Goal: Information Seeking & Learning: Learn about a topic

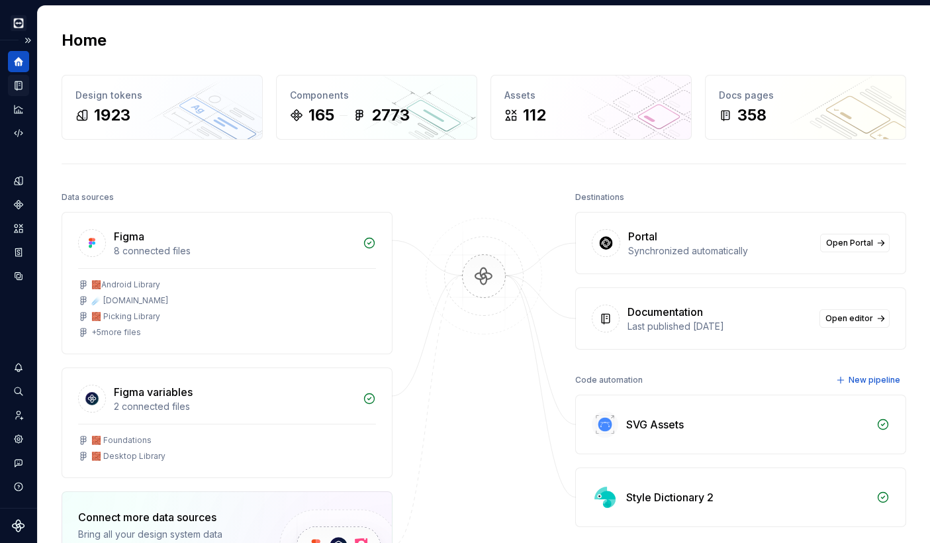
click at [21, 88] on icon "Documentation" at bounding box center [19, 85] width 5 height 7
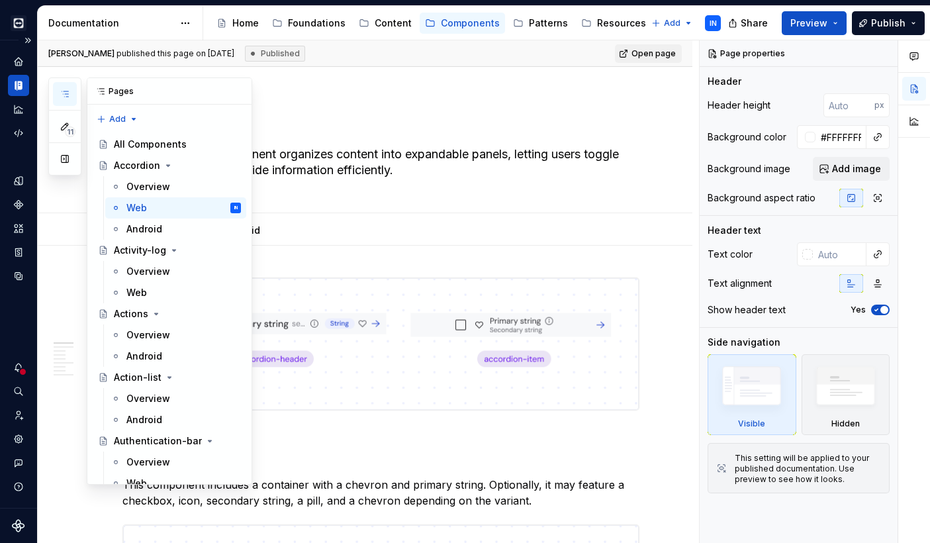
click at [67, 95] on icon "button" at bounding box center [65, 94] width 11 height 11
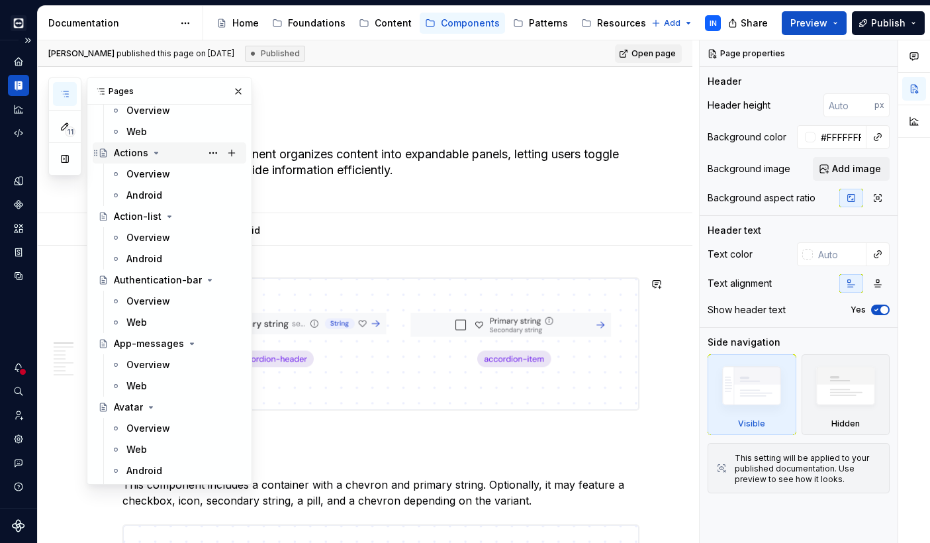
scroll to position [169, 0]
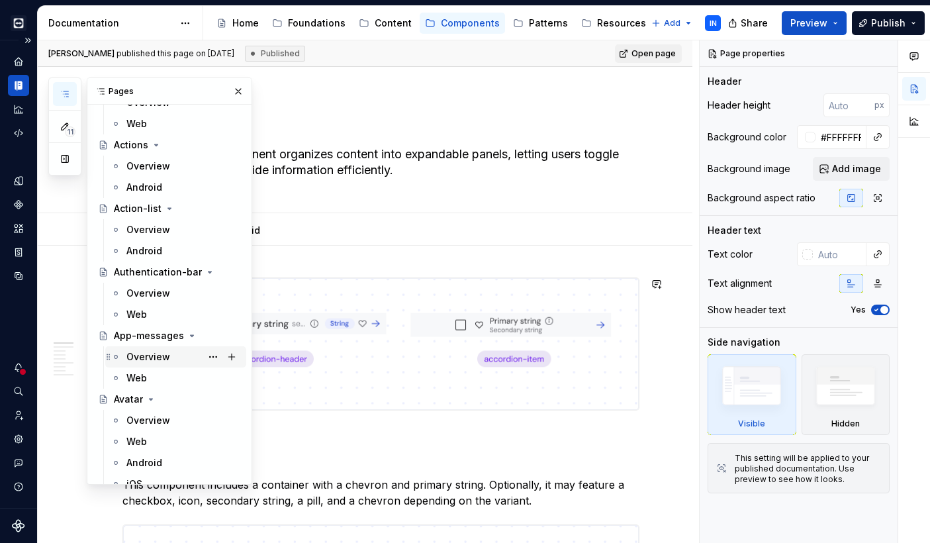
click at [161, 357] on div "Overview" at bounding box center [148, 356] width 44 height 13
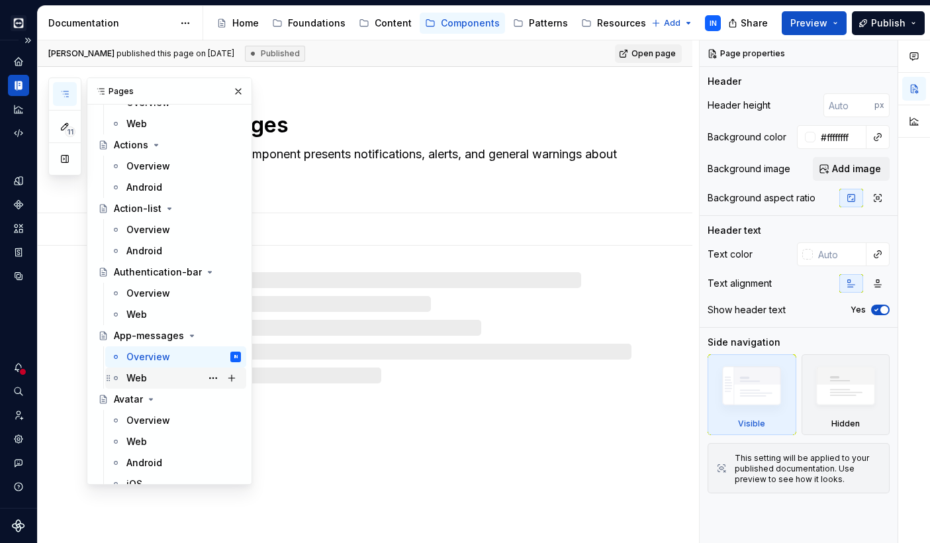
click at [164, 379] on div "Web" at bounding box center [183, 378] width 115 height 19
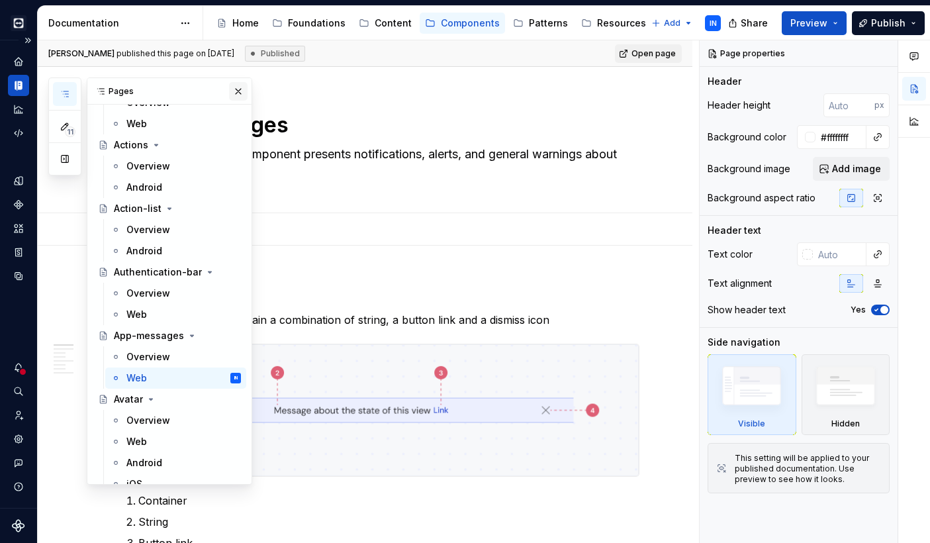
click at [236, 89] on button "button" at bounding box center [238, 91] width 19 height 19
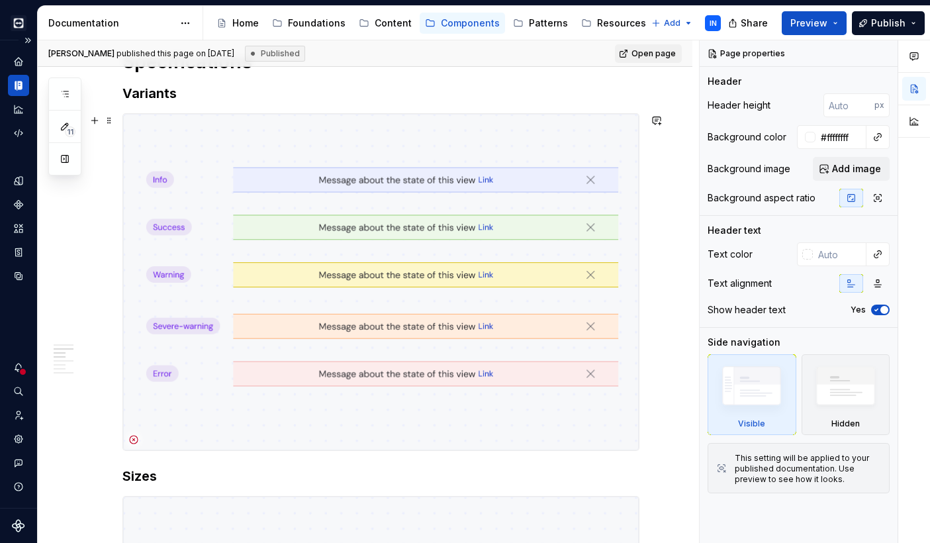
scroll to position [558, 0]
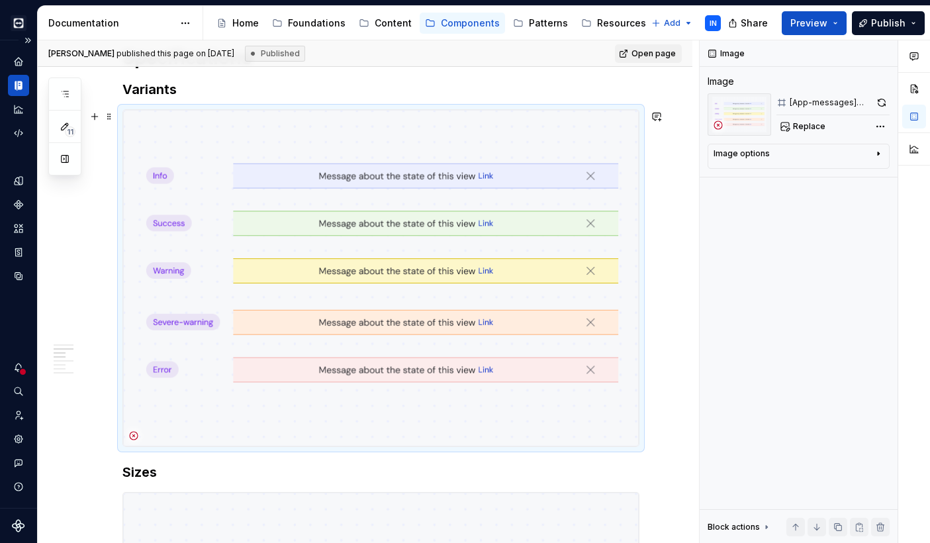
click at [246, 261] on img at bounding box center [381, 278] width 516 height 336
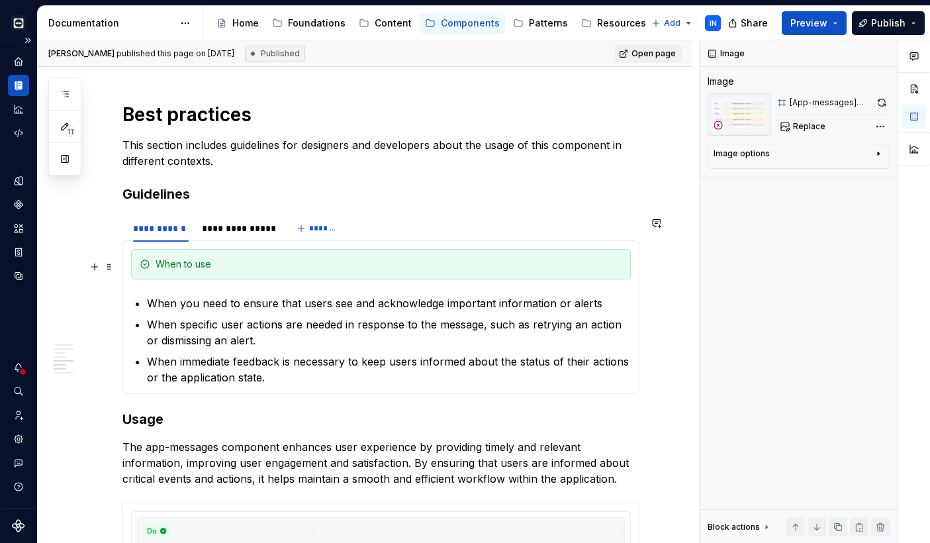
scroll to position [1349, 0]
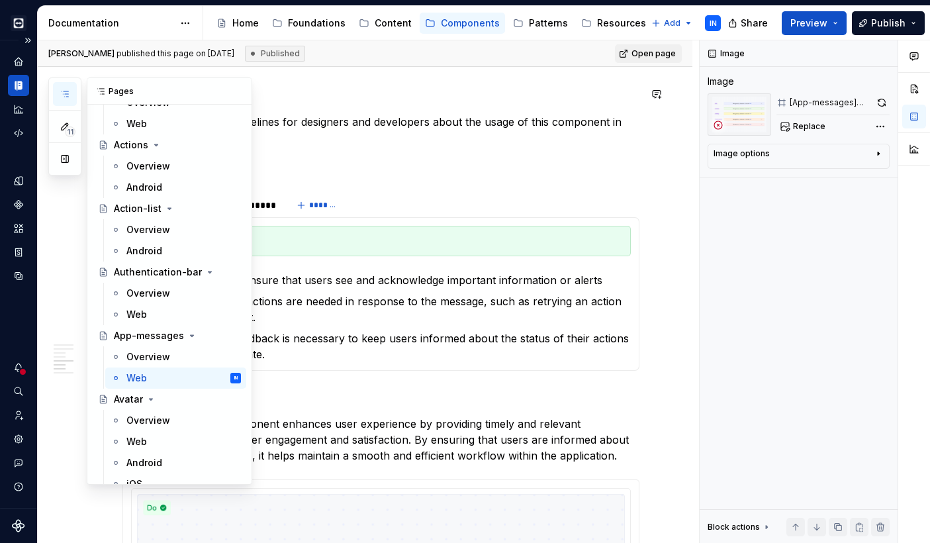
click at [66, 91] on icon "button" at bounding box center [65, 93] width 7 height 5
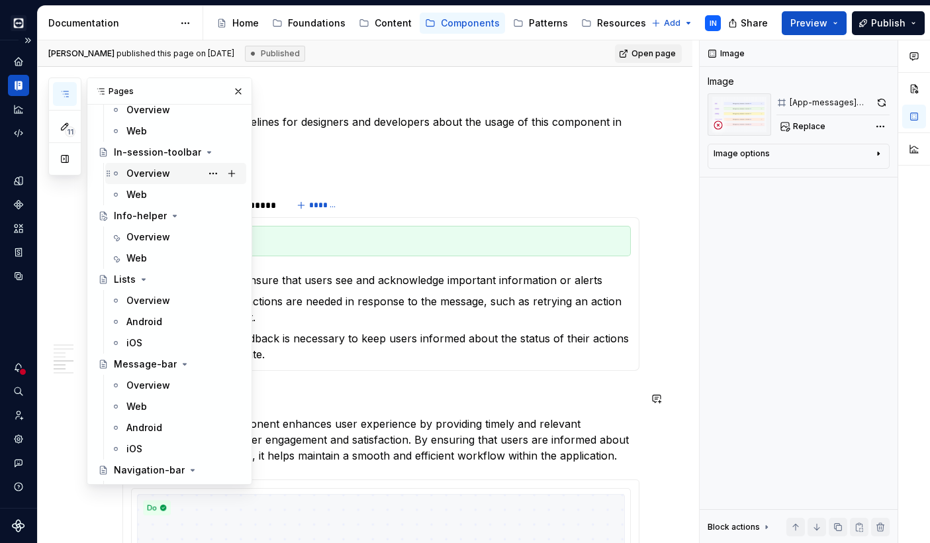
scroll to position [3155, 0]
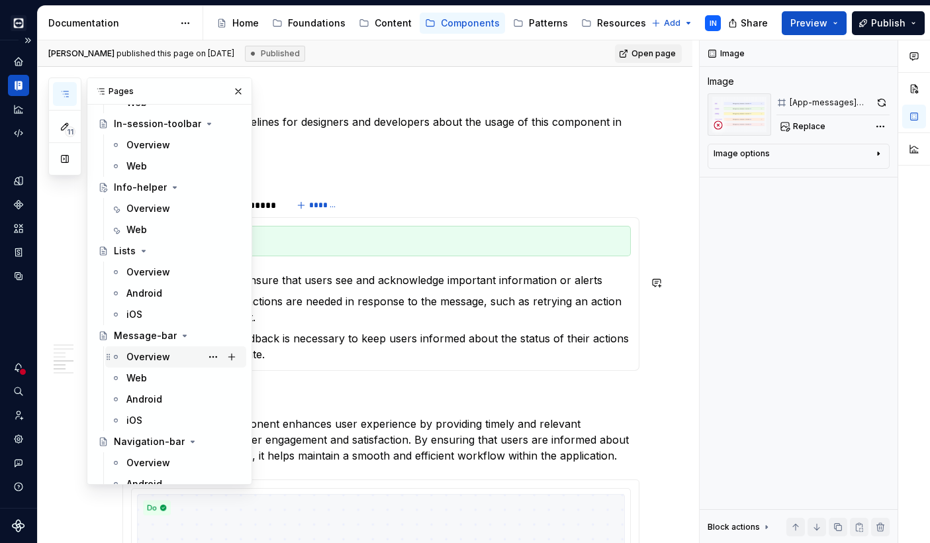
click at [156, 355] on div "Overview" at bounding box center [148, 356] width 44 height 13
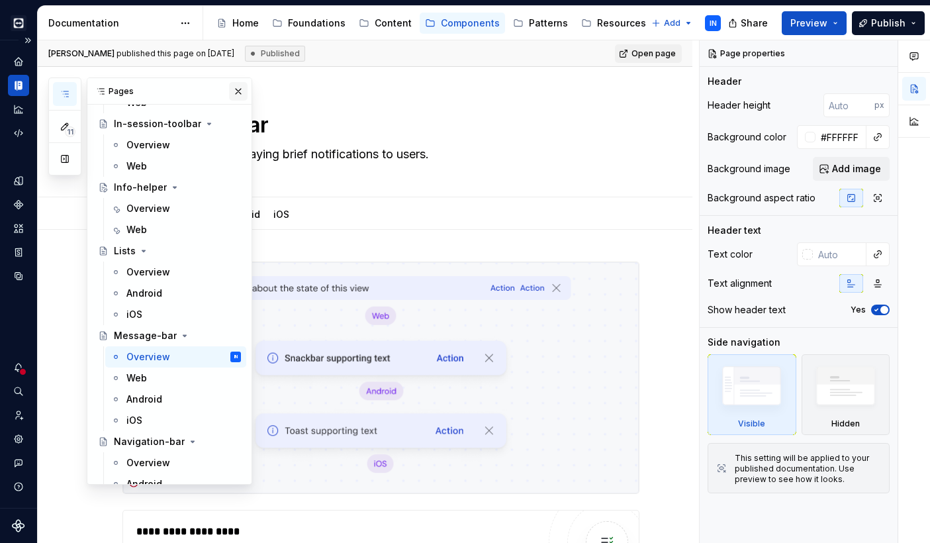
click at [240, 89] on button "button" at bounding box center [238, 91] width 19 height 19
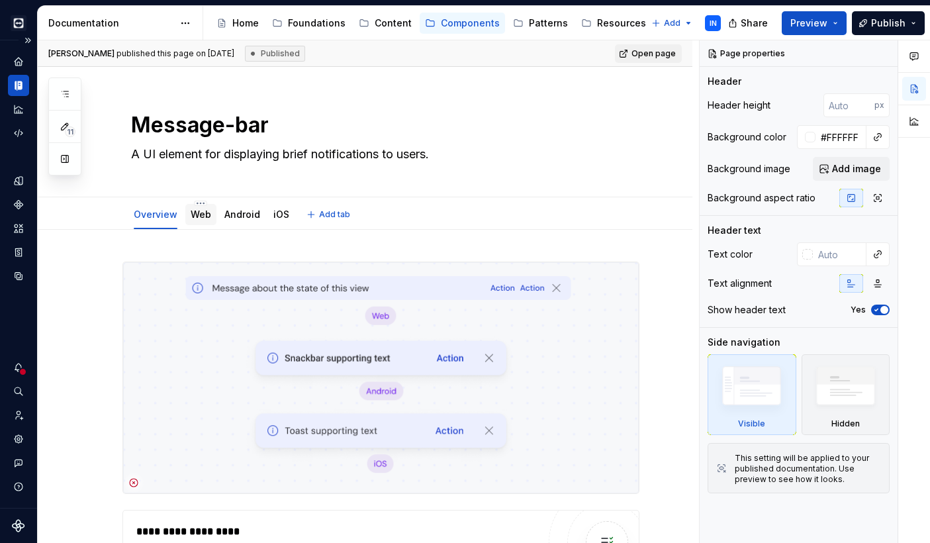
click at [203, 218] on link "Web" at bounding box center [201, 214] width 21 height 11
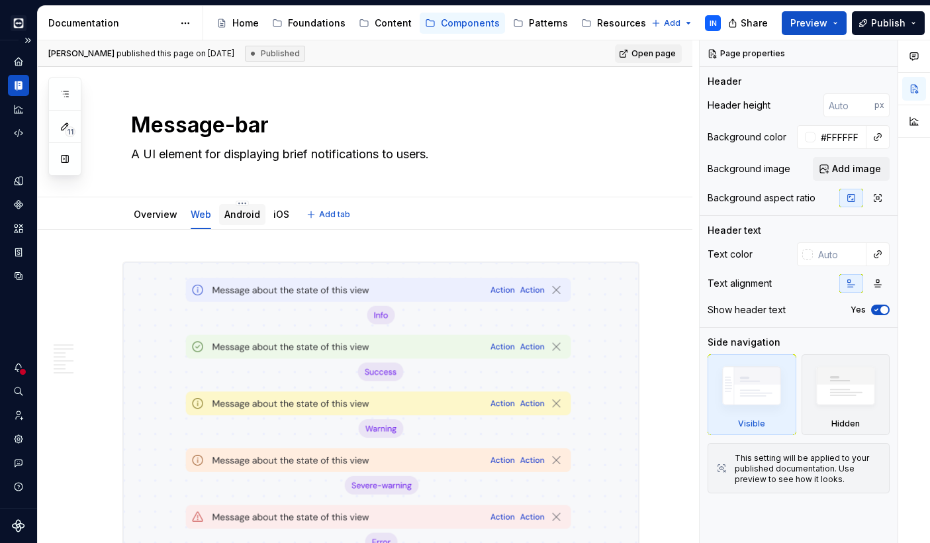
click at [236, 222] on div "Android" at bounding box center [242, 215] width 36 height 16
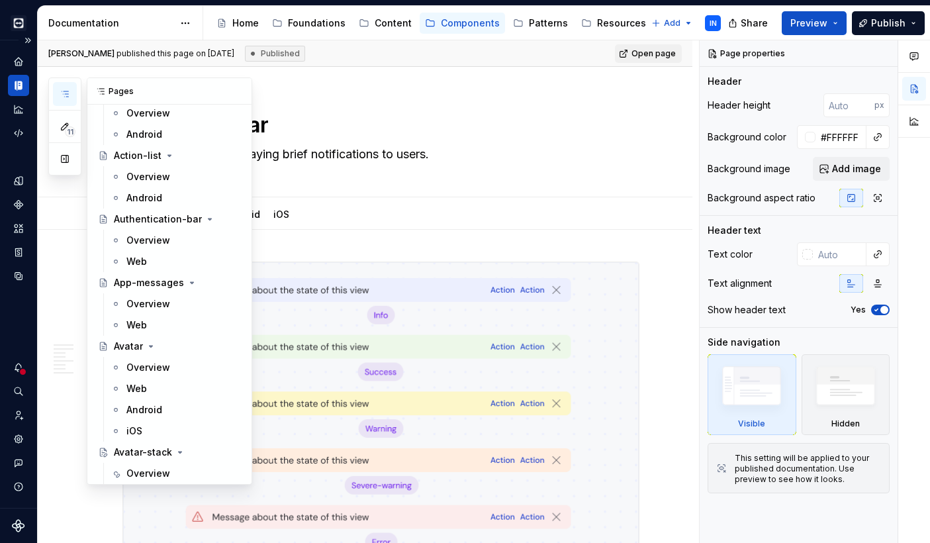
scroll to position [207, 0]
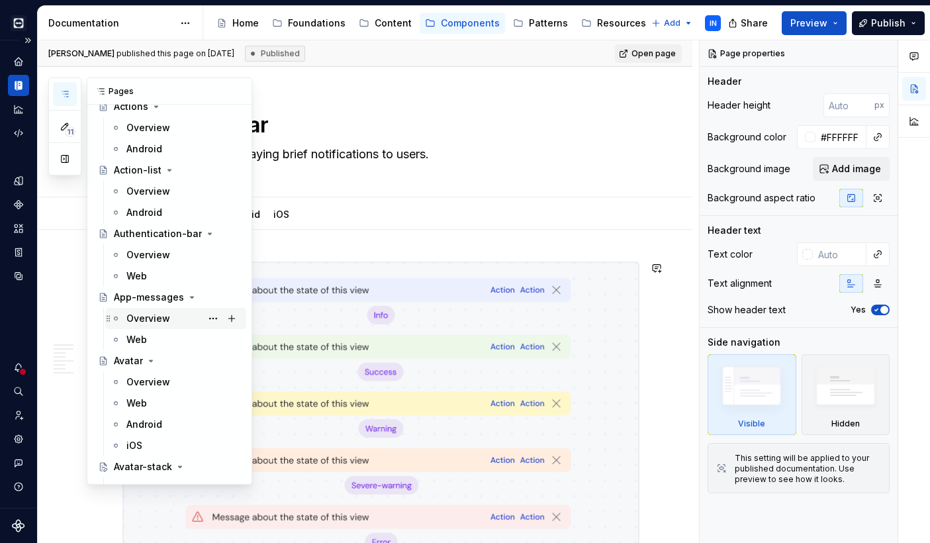
click at [156, 319] on div "Overview" at bounding box center [148, 318] width 44 height 13
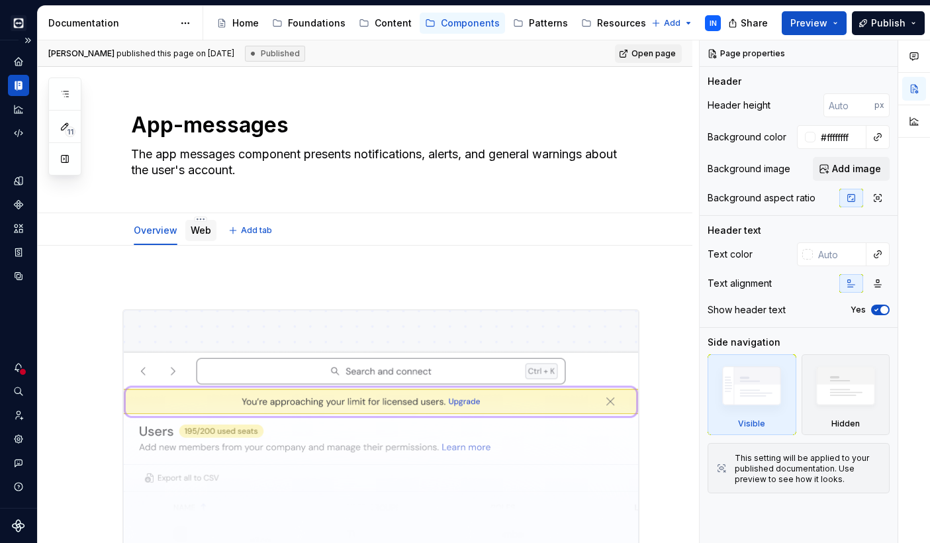
click at [202, 230] on link "Web" at bounding box center [201, 229] width 21 height 11
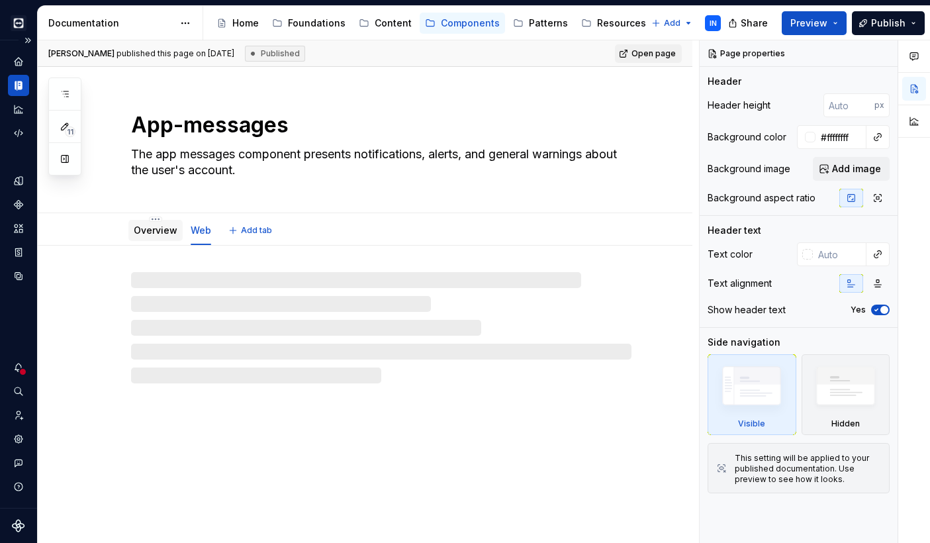
click at [160, 232] on link "Overview" at bounding box center [156, 229] width 44 height 11
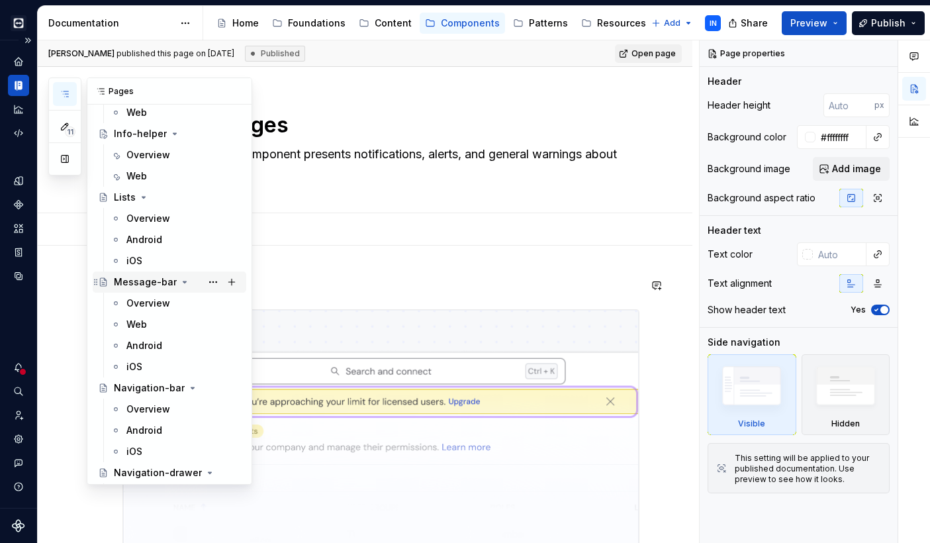
scroll to position [3208, 0]
click at [148, 305] on div "Overview" at bounding box center [148, 303] width 44 height 13
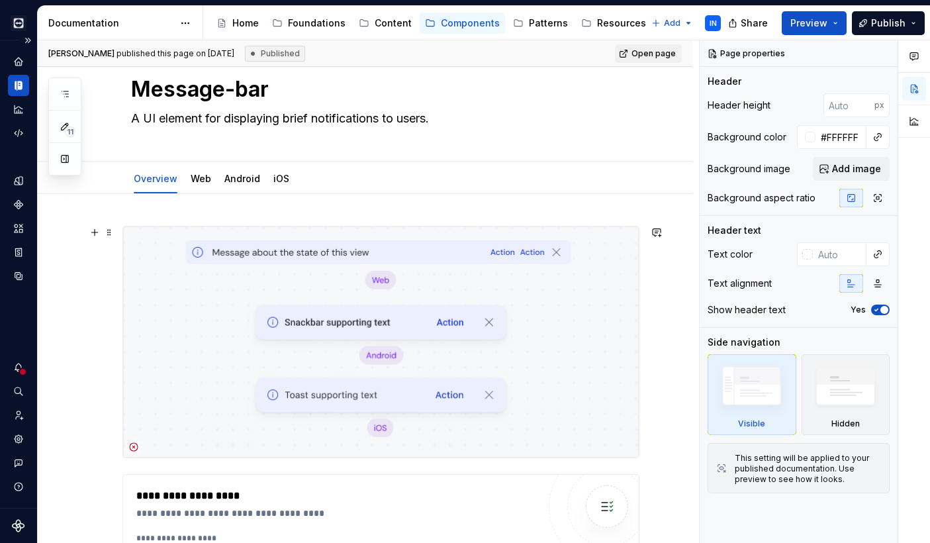
scroll to position [47, 0]
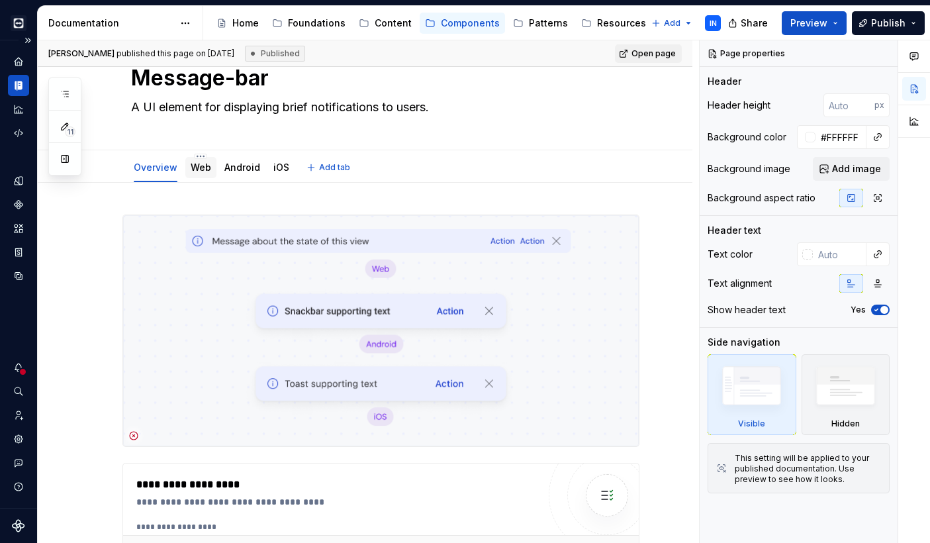
click at [197, 165] on link "Web" at bounding box center [201, 167] width 21 height 11
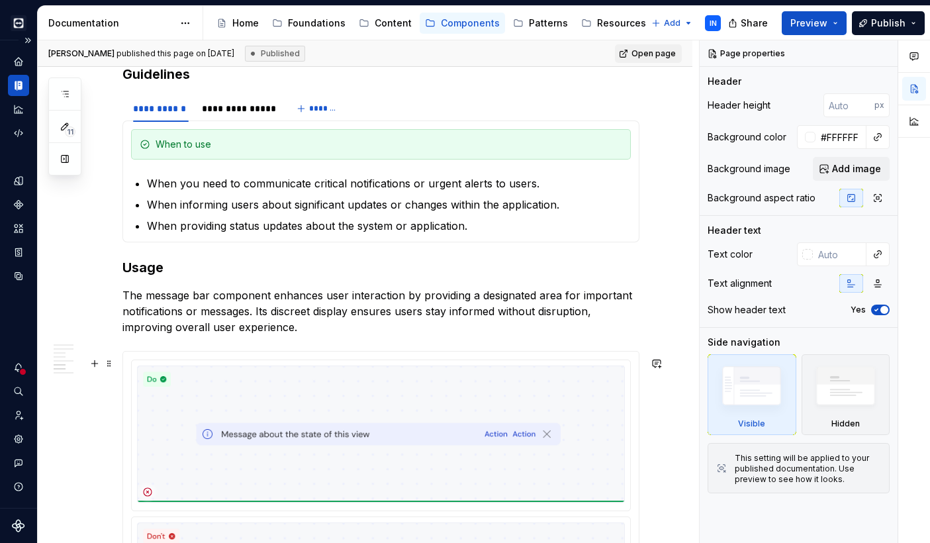
scroll to position [2676, 0]
type textarea "*"
